Goal: Task Accomplishment & Management: Use online tool/utility

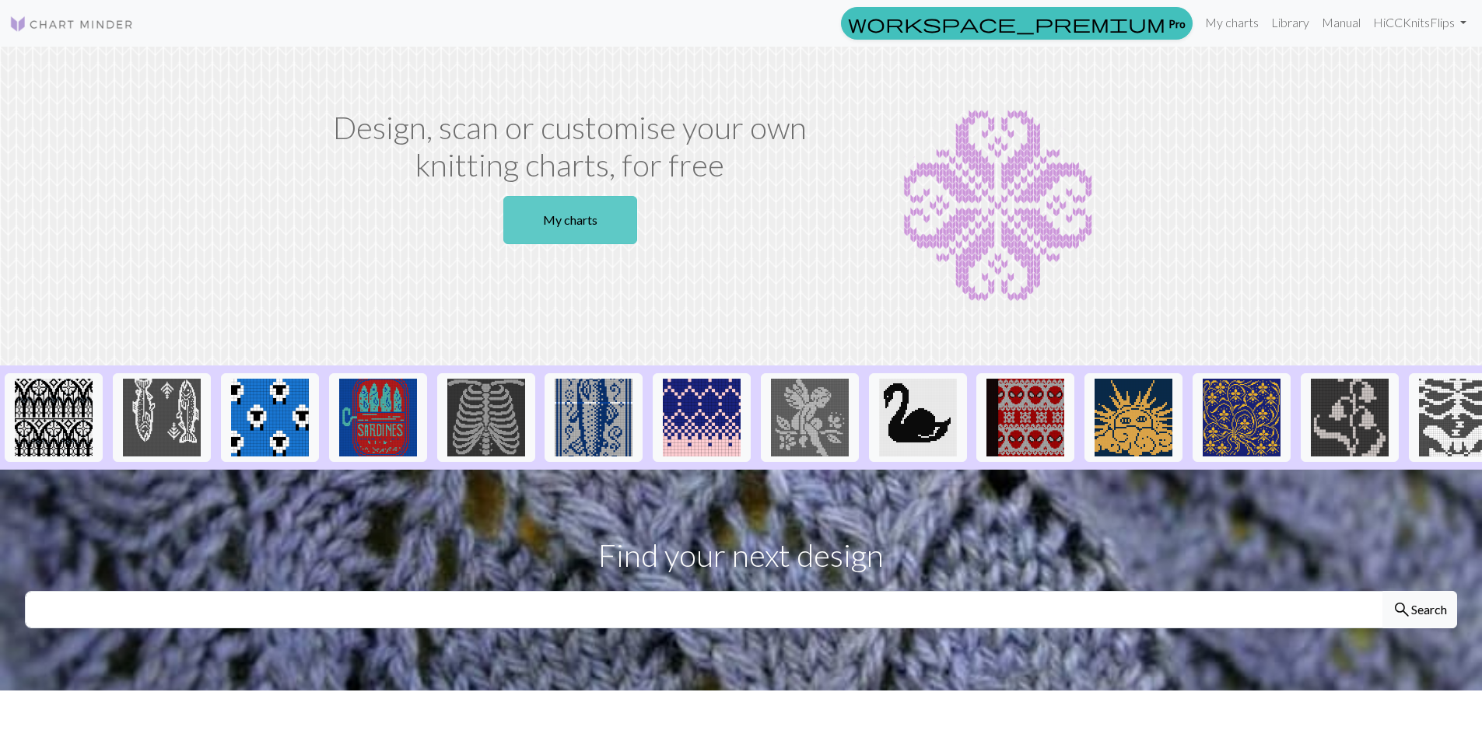
click at [533, 215] on link "My charts" at bounding box center [570, 220] width 134 height 48
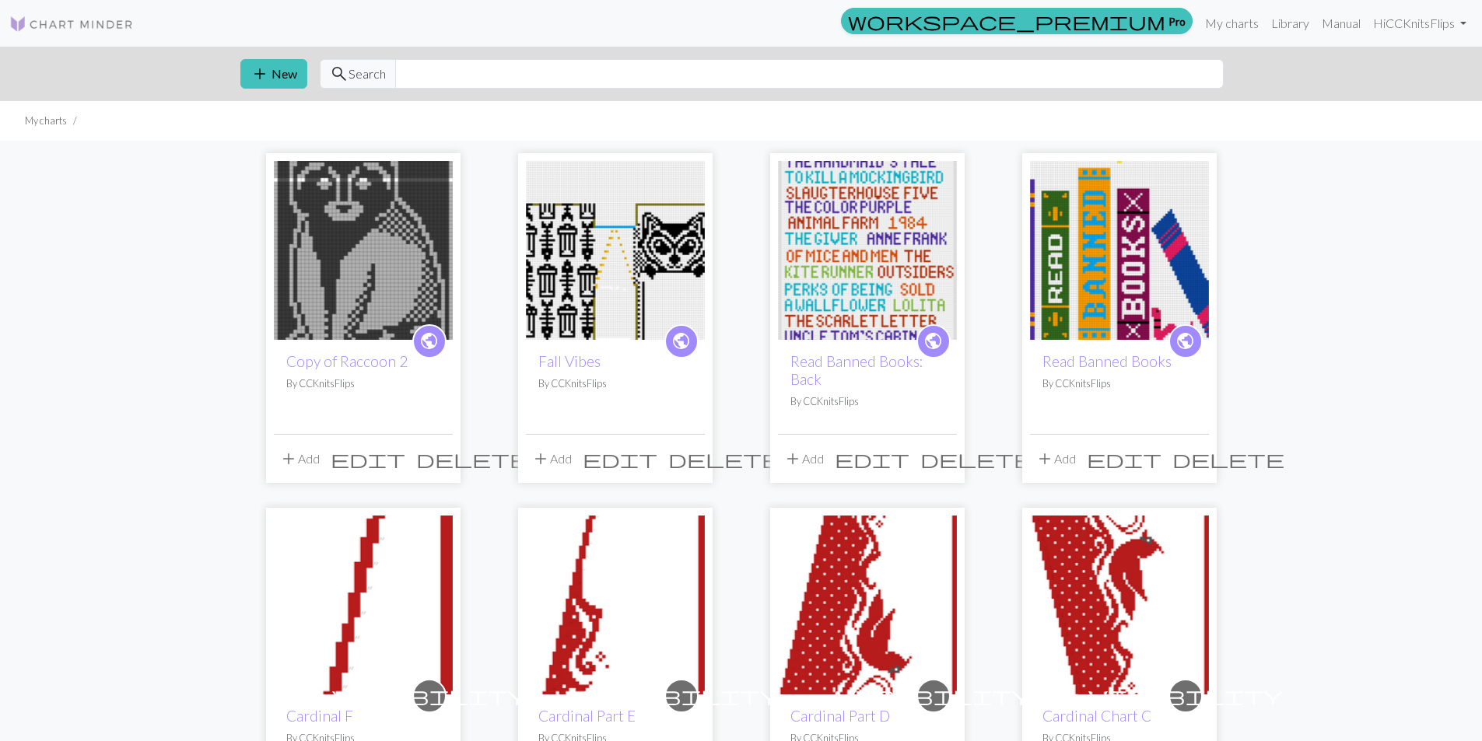
click at [644, 203] on img at bounding box center [615, 250] width 179 height 179
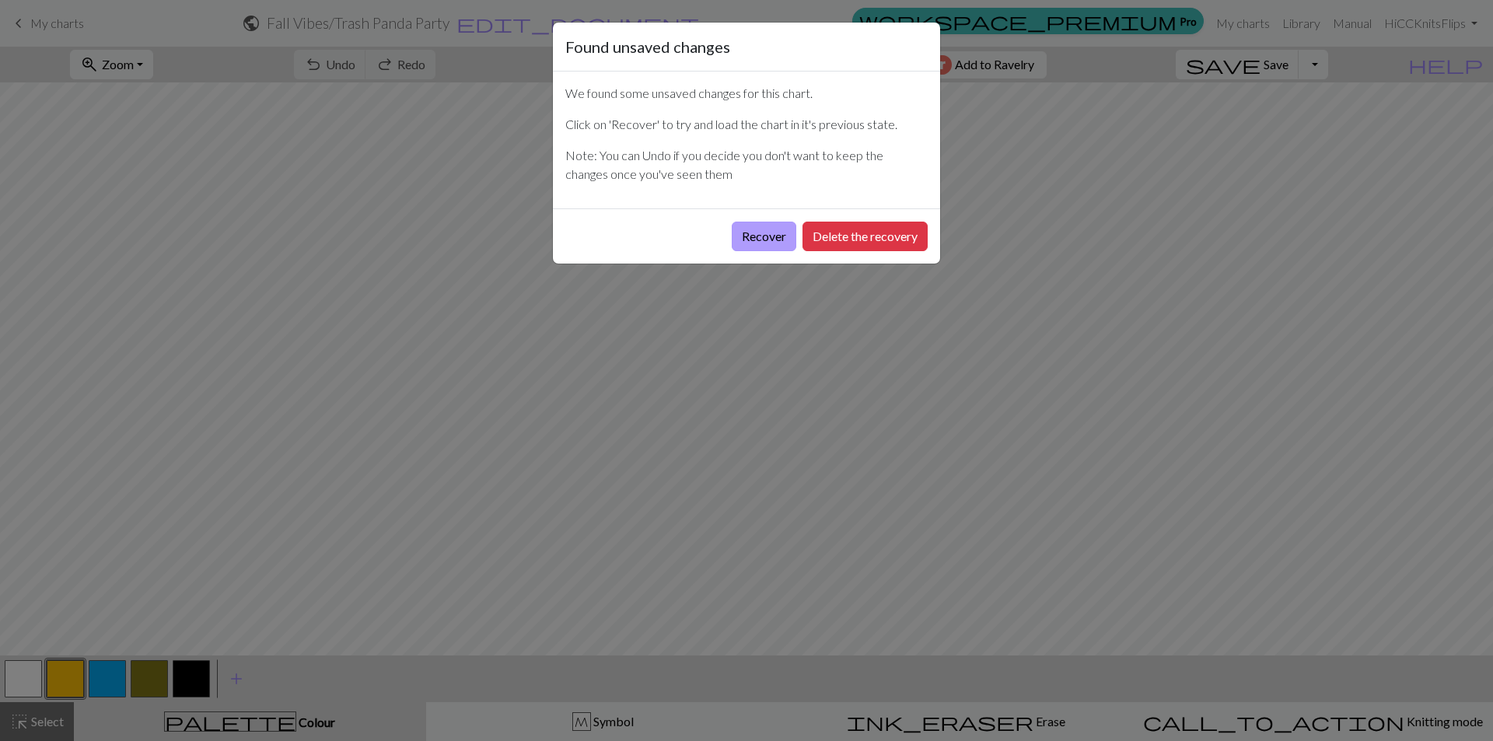
click at [771, 235] on button "Recover" at bounding box center [764, 237] width 65 height 30
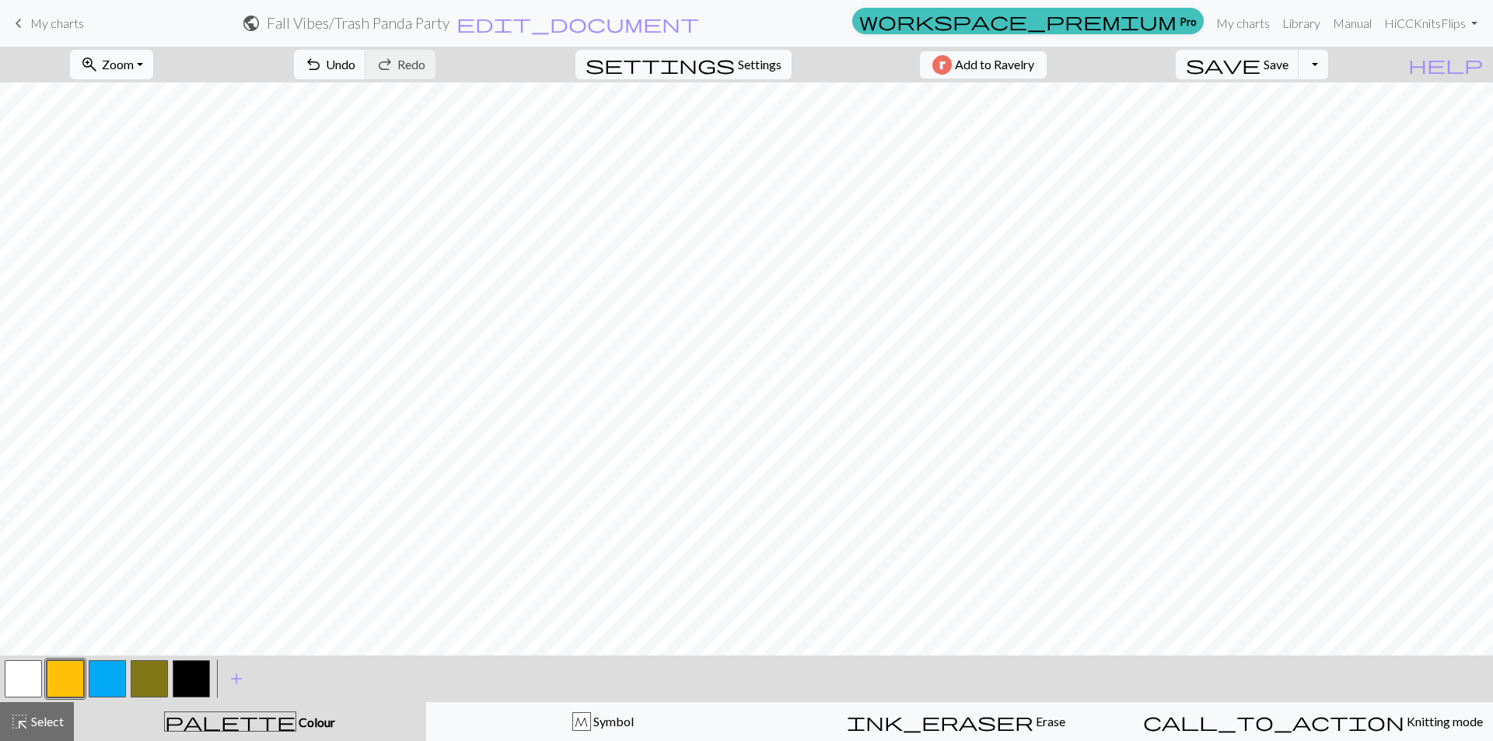
click at [128, 59] on span "Zoom" at bounding box center [118, 64] width 32 height 15
click at [124, 180] on button "50%" at bounding box center [132, 186] width 123 height 25
click at [200, 680] on button "button" at bounding box center [191, 678] width 37 height 37
click at [22, 683] on button "button" at bounding box center [23, 678] width 37 height 37
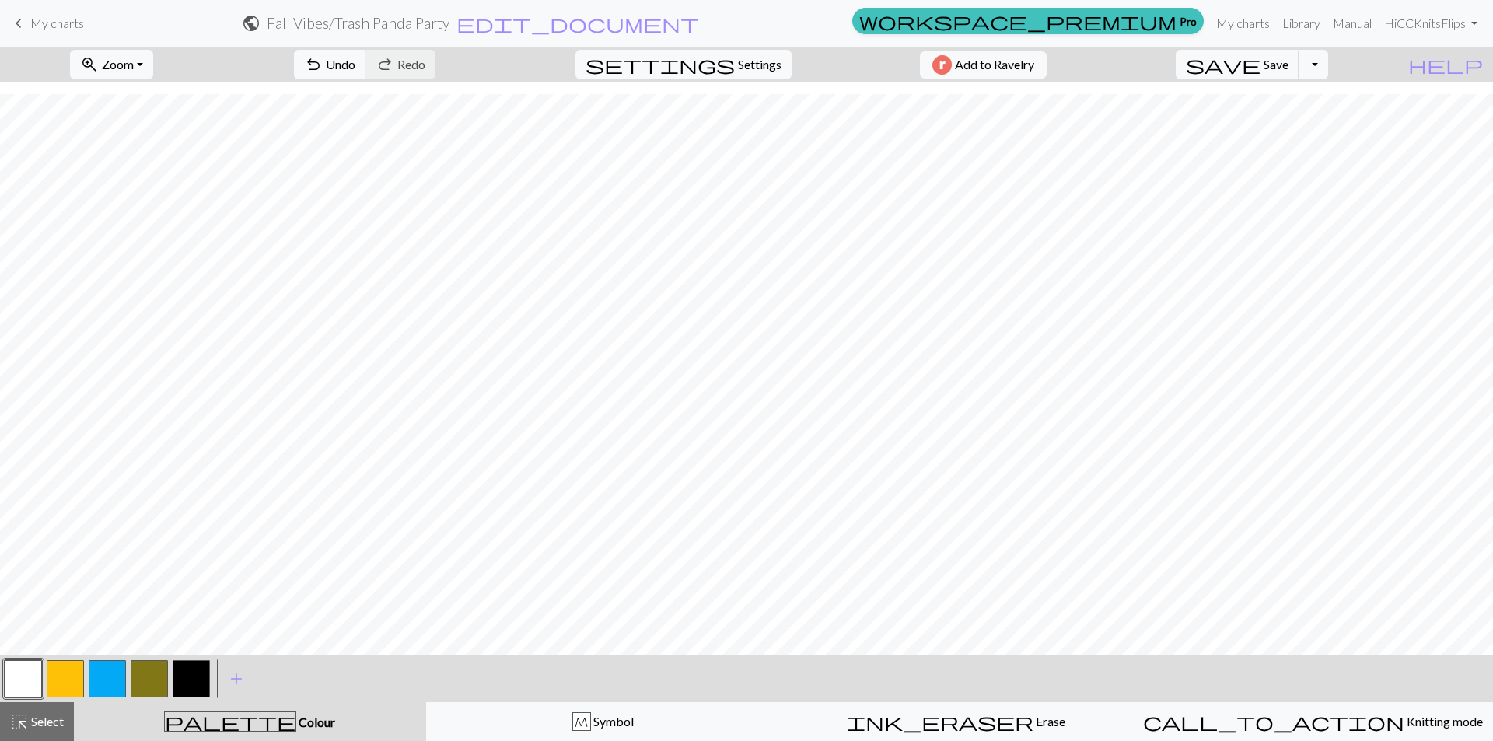
click at [199, 684] on button "button" at bounding box center [191, 678] width 37 height 37
click at [23, 685] on button "button" at bounding box center [23, 678] width 37 height 37
click at [202, 676] on button "button" at bounding box center [191, 678] width 37 height 37
drag, startPoint x: 31, startPoint y: 682, endPoint x: 46, endPoint y: 663, distance: 23.8
click at [31, 681] on button "button" at bounding box center [23, 678] width 37 height 37
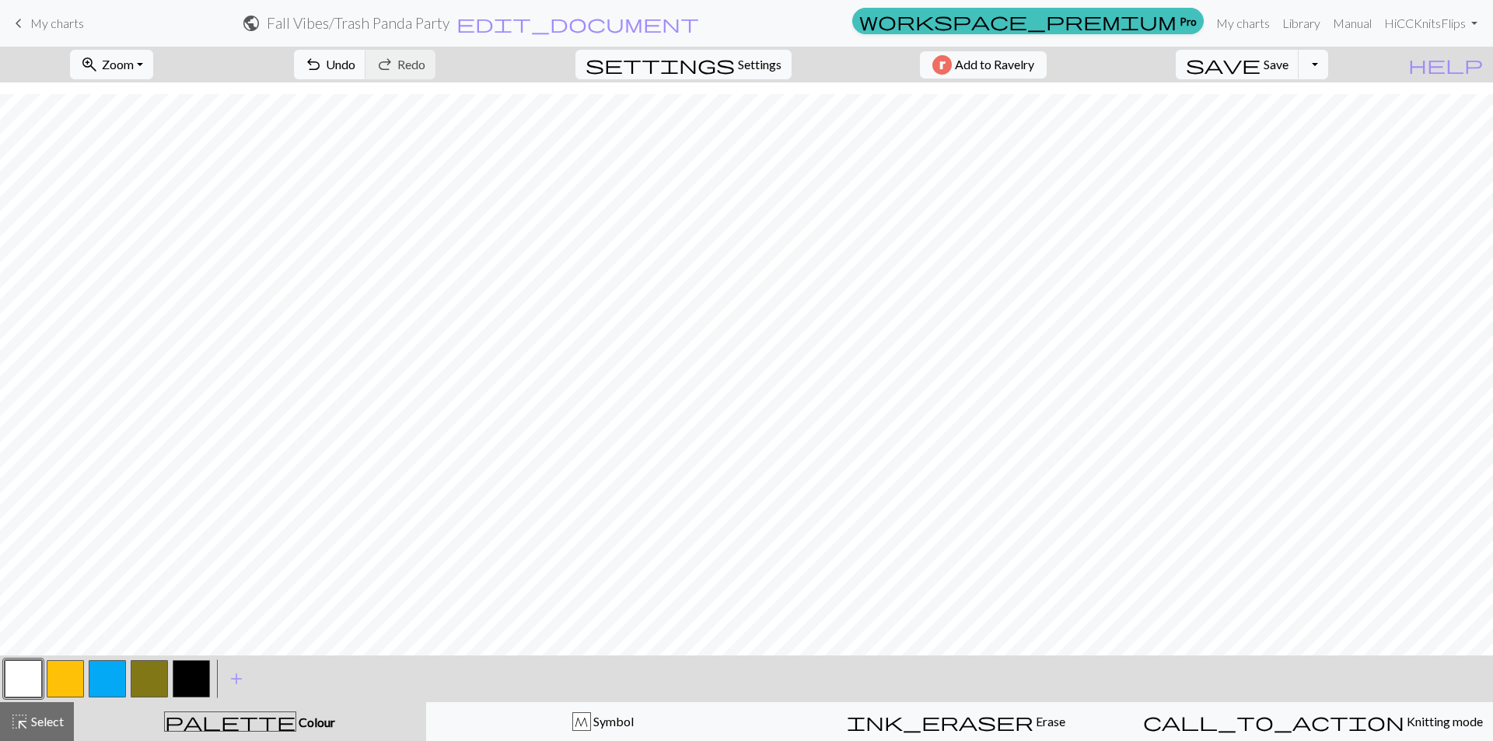
click at [190, 677] on button "button" at bounding box center [191, 678] width 37 height 37
drag, startPoint x: 30, startPoint y: 684, endPoint x: 59, endPoint y: 648, distance: 47.0
click at [30, 680] on button "button" at bounding box center [23, 678] width 37 height 37
drag, startPoint x: 195, startPoint y: 684, endPoint x: 219, endPoint y: 649, distance: 42.1
click at [197, 677] on button "button" at bounding box center [191, 678] width 37 height 37
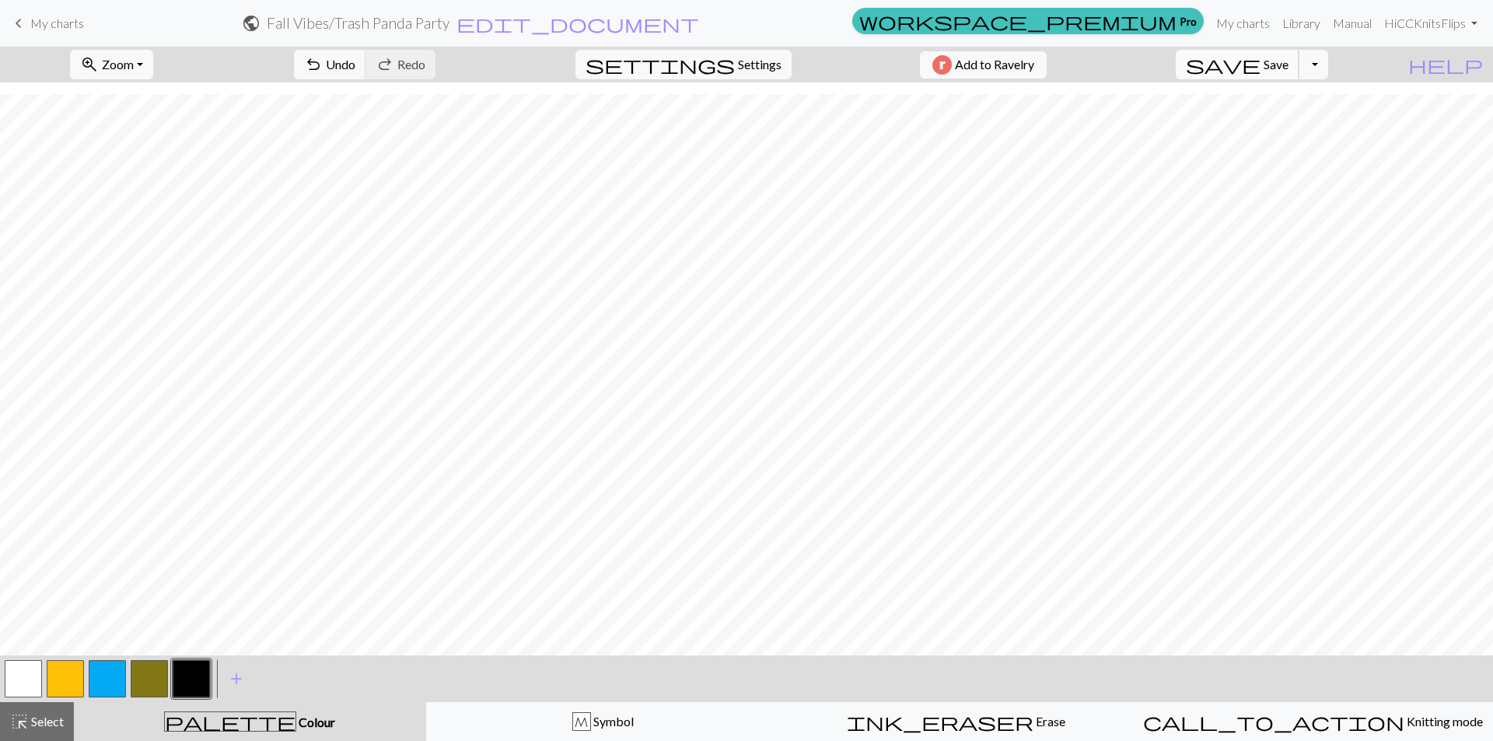
click at [1289, 58] on span "Save" at bounding box center [1276, 64] width 25 height 15
